Goal: Transaction & Acquisition: Purchase product/service

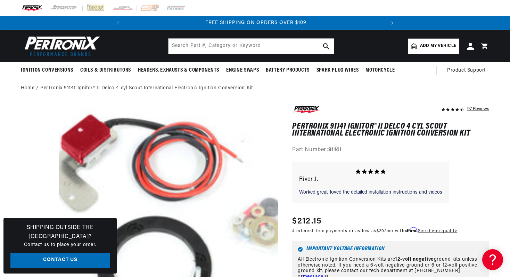
click at [433, 45] on span "Add my vehicle" at bounding box center [438, 46] width 36 height 7
select select "Automotive"
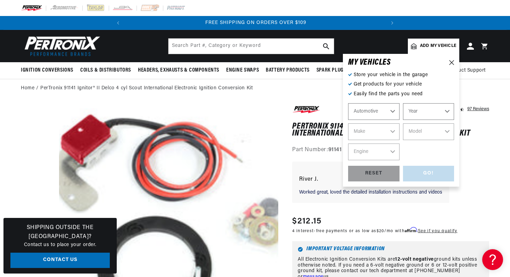
click at [392, 113] on select "Automotive Agricultural Industrial Marine Motorcycle" at bounding box center [373, 111] width 51 height 17
click at [348, 103] on select "Automotive Agricultural Industrial Marine Motorcycle" at bounding box center [373, 111] width 51 height 17
click at [420, 110] on select "Year 2022 2021 2020 2019 2018 2017 2016 2015 2014 2013 2012 2011 2010 2009 2008…" at bounding box center [428, 111] width 51 height 17
select select "1967"
click at [403, 103] on select "Year 2022 2021 2020 2019 2018 2017 2016 2015 2014 2013 2012 2011 2010 2009 2008…" at bounding box center [428, 111] width 51 height 17
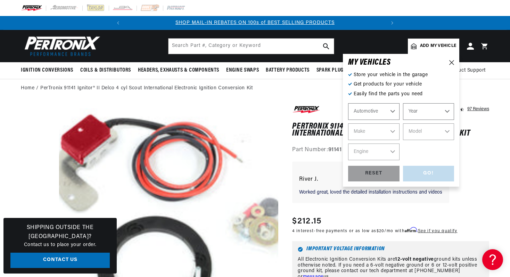
select select "1967"
click at [391, 134] on select "Make Alfa Romeo American Motors Aston Martin Austin Austin Healey Avanti Bentle…" at bounding box center [373, 131] width 51 height 17
select select "International"
click at [348, 123] on select "Make Alfa Romeo American Motors Aston Martin Austin Austin Healey Avanti Bentle…" at bounding box center [373, 131] width 51 height 17
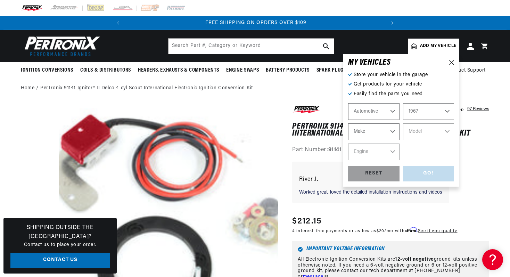
select select "International"
click at [440, 132] on select "Model 908B 1000B 1100B 1200B 1300B M1100 Scout" at bounding box center [428, 131] width 51 height 17
select select "Scout"
click at [403, 123] on select "Model 908B 1000B 1100B 1200B 1300B M1100 Scout" at bounding box center [428, 131] width 51 height 17
select select "Scout"
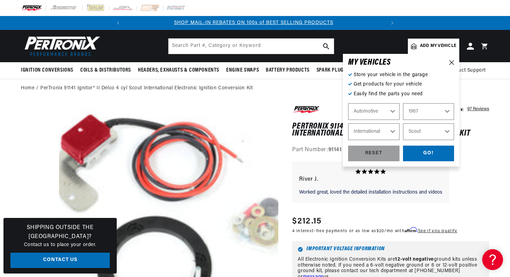
scroll to position [0, 0]
click at [427, 152] on div "GO!" at bounding box center [428, 154] width 51 height 16
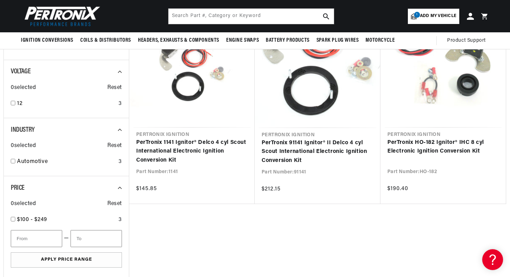
scroll to position [126, 0]
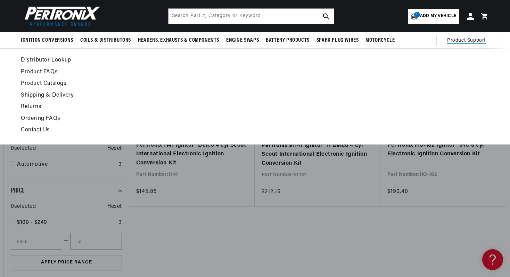
click at [458, 40] on span "Product Support" at bounding box center [466, 41] width 39 height 8
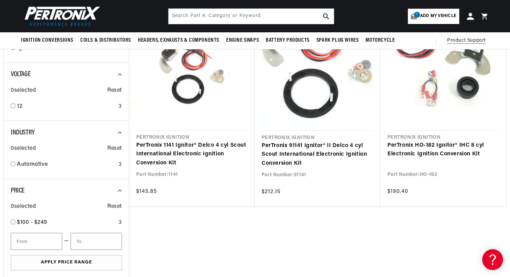
scroll to position [0, 260]
click at [458, 40] on span "Product Support" at bounding box center [466, 41] width 39 height 8
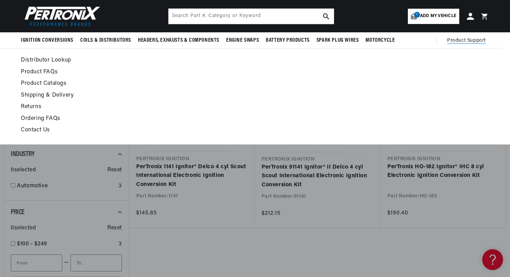
click at [460, 41] on span "Product Support" at bounding box center [466, 41] width 39 height 8
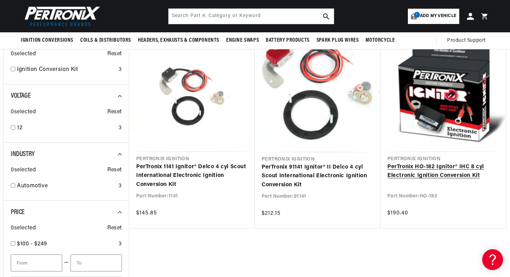
scroll to position [0, 0]
click at [410, 167] on link "PerTronix HO-182 Ignitor® IHC 8 cyl Electronic Ignition Conversion Kit" at bounding box center [443, 172] width 112 height 18
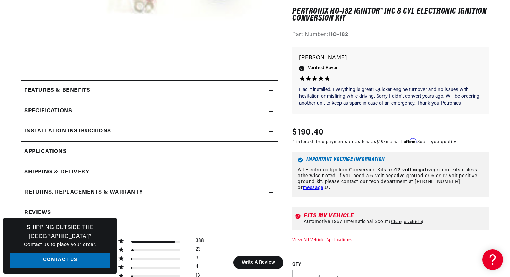
scroll to position [0, 260]
click at [272, 91] on icon at bounding box center [271, 91] width 4 height 0
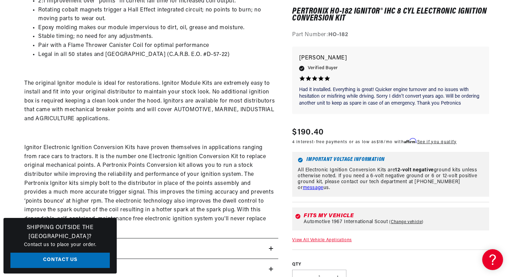
scroll to position [0, 0]
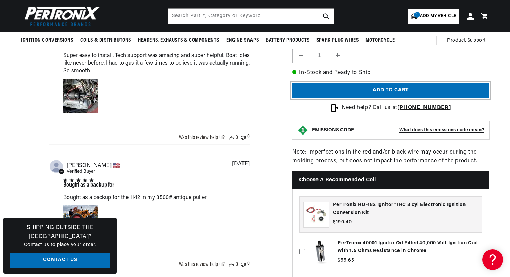
click at [384, 99] on button "Add to cart" at bounding box center [390, 91] width 197 height 16
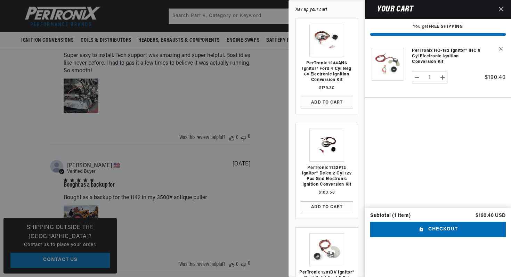
click at [501, 8] on icon "Close" at bounding box center [501, 9] width 5 height 5
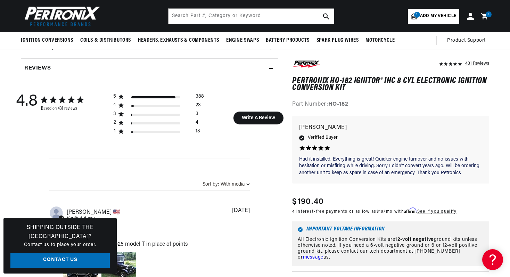
scroll to position [0, 258]
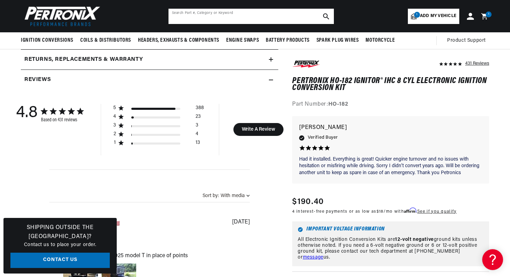
click at [229, 16] on input "text" at bounding box center [251, 16] width 165 height 15
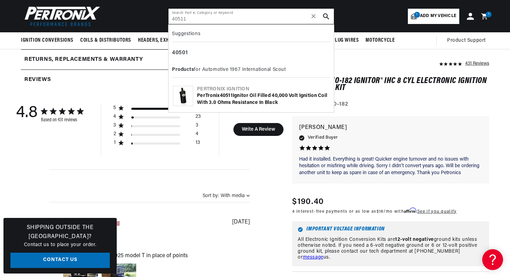
type input "40511"
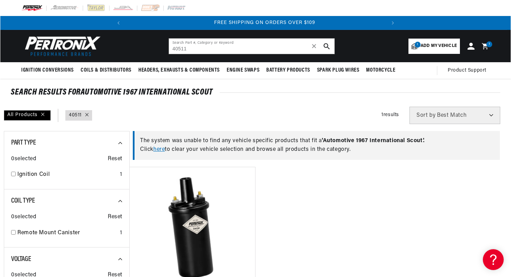
scroll to position [0, 260]
click at [486, 44] on div "1 1 item" at bounding box center [489, 44] width 6 height 6
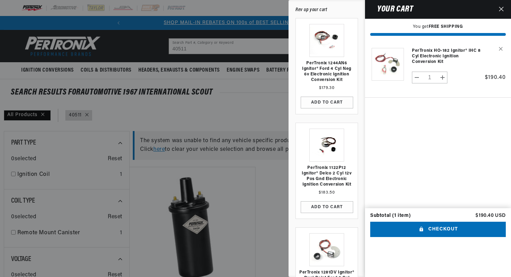
scroll to position [0, 0]
click at [432, 56] on link "PerTronix HO-182 Ignitor® IHC 8 cyl Electronic Ignition Conversion Kit" at bounding box center [446, 56] width 69 height 17
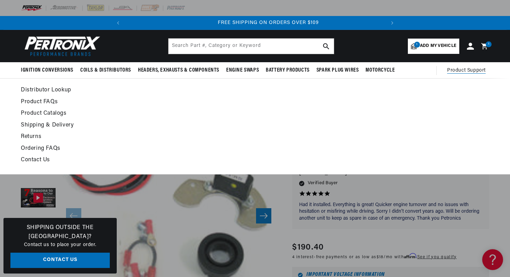
click at [459, 69] on span "Product Support" at bounding box center [466, 71] width 39 height 8
click at [38, 160] on link "Contact Us" at bounding box center [192, 160] width 342 height 10
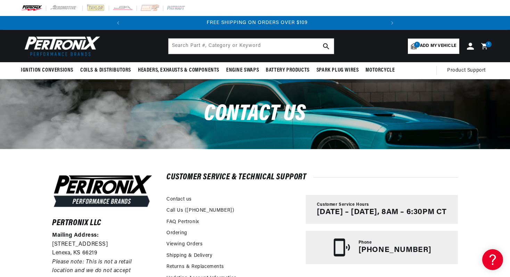
scroll to position [0, 260]
